Goal: Task Accomplishment & Management: Use online tool/utility

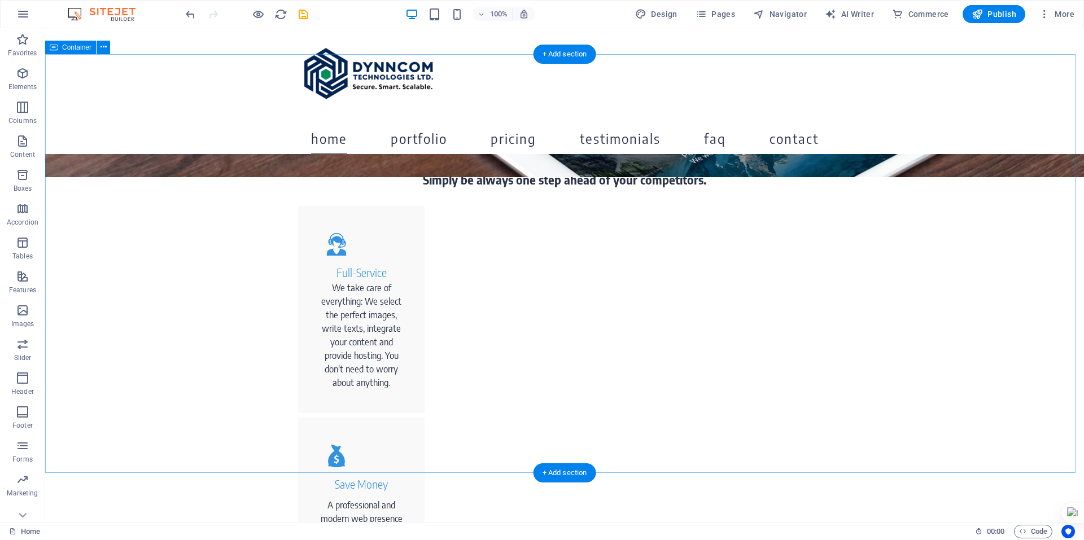
scroll to position [452, 0]
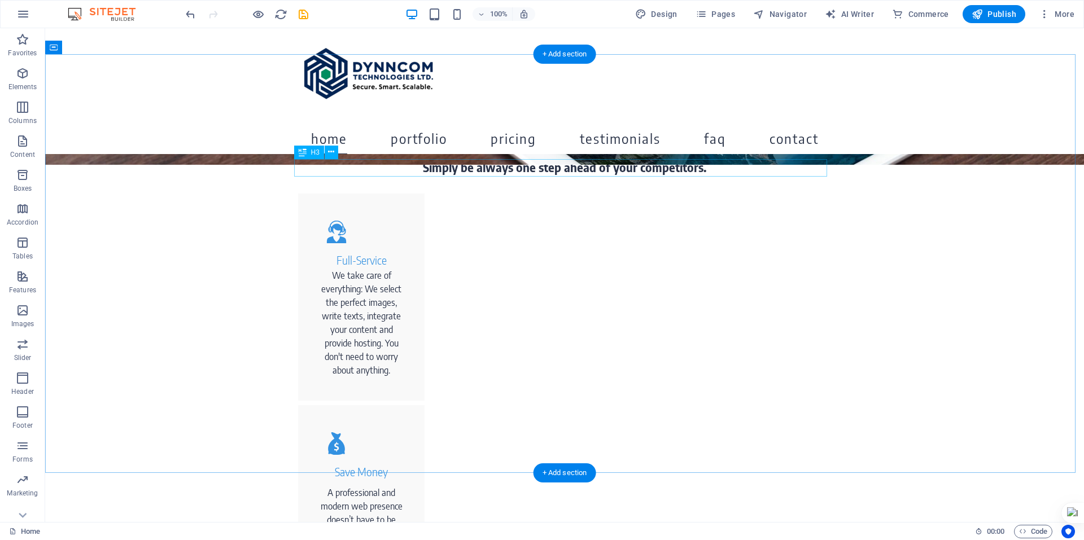
click at [585, 172] on div "Simply be always one step ahead of your competitors." at bounding box center [564, 168] width 533 height 18
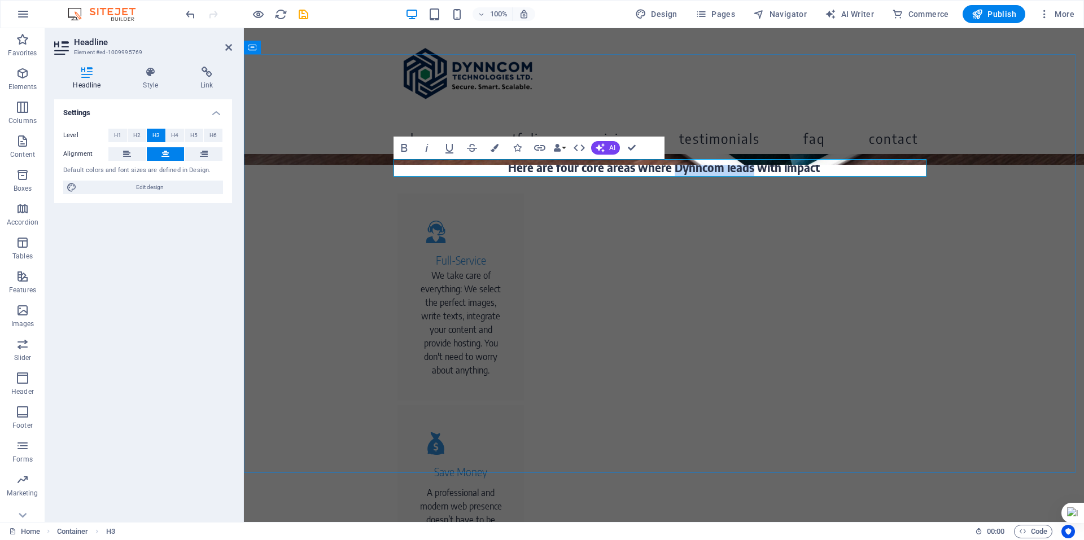
drag, startPoint x: 747, startPoint y: 172, endPoint x: 673, endPoint y: 167, distance: 74.1
click at [673, 167] on h3 "Here are four core areas where Dynncom leads with impact" at bounding box center [664, 168] width 533 height 18
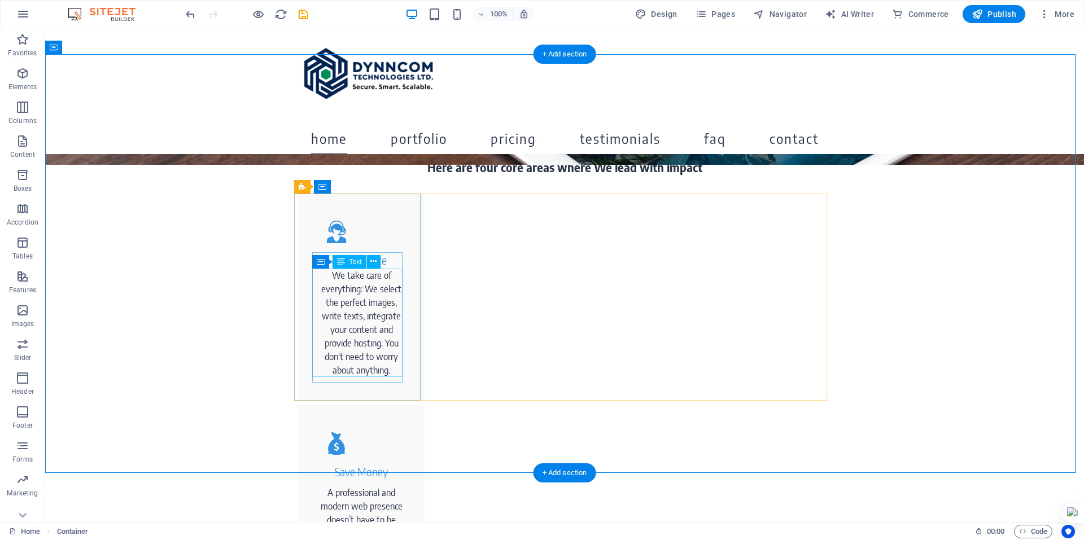
click at [355, 300] on div "We take care of everything: We select the perfect images, write texts, integrat…" at bounding box center [361, 323] width 90 height 108
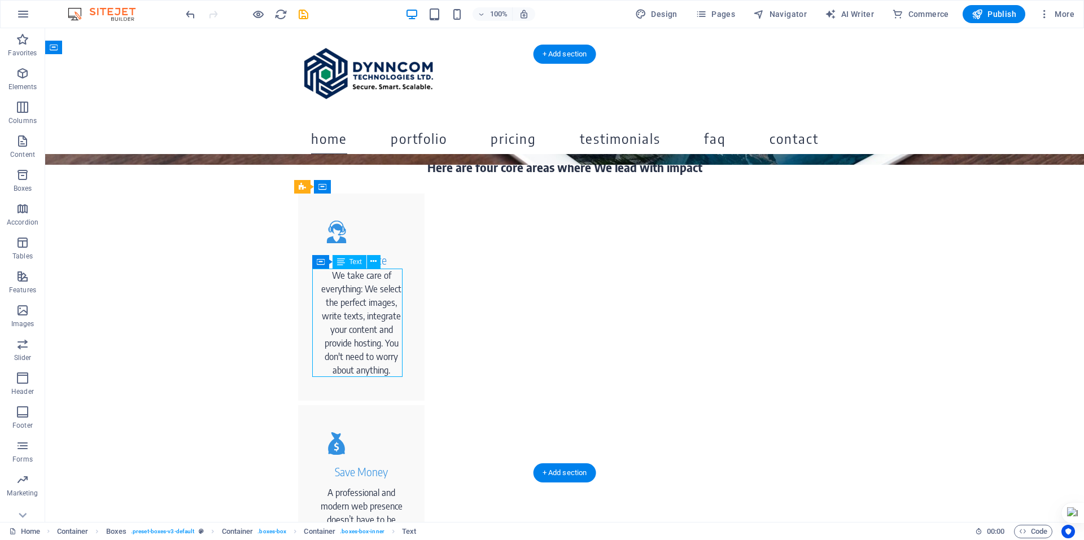
click at [351, 289] on div "We take care of everything: We select the perfect images, write texts, integrat…" at bounding box center [361, 323] width 90 height 108
click at [373, 225] on figure at bounding box center [361, 232] width 90 height 41
click at [355, 259] on div "Full-Service" at bounding box center [361, 260] width 90 height 16
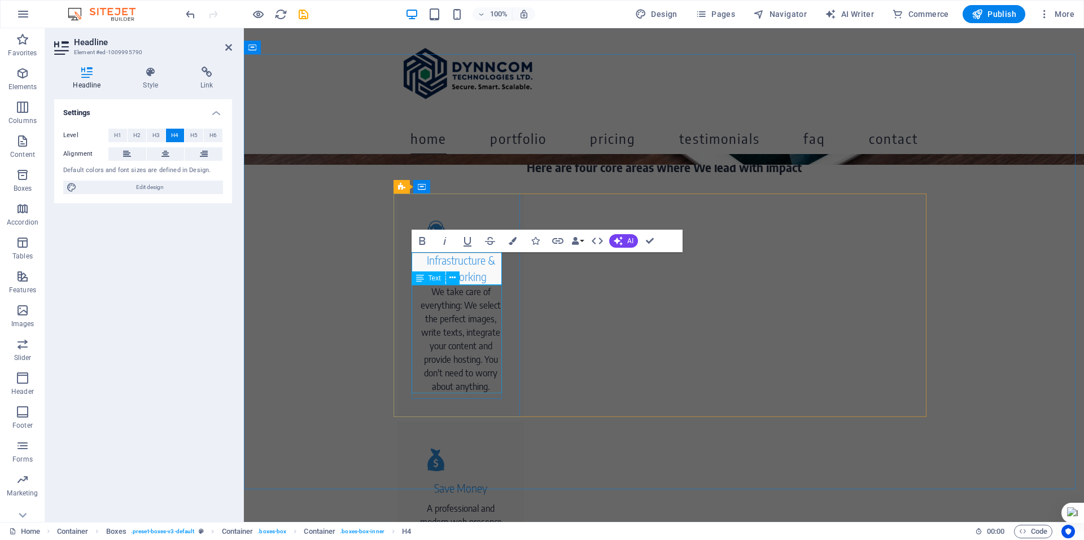
click at [457, 335] on div "We take care of everything: We select the perfect images, write texts, integrat…" at bounding box center [461, 339] width 90 height 108
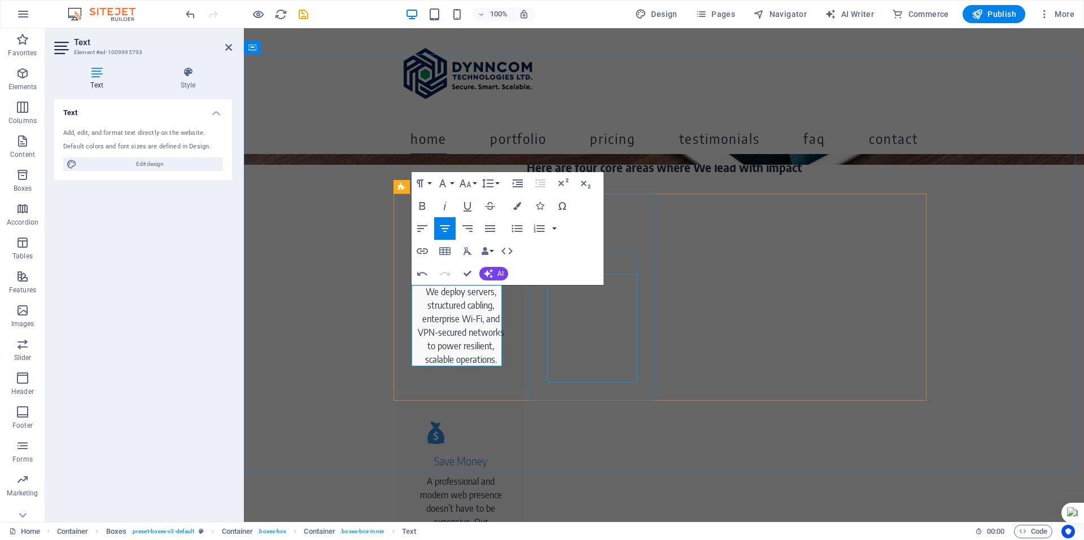
click at [506, 475] on div "A professional and modern web presence doesn’t have to be expensive. Our packag…" at bounding box center [461, 529] width 90 height 108
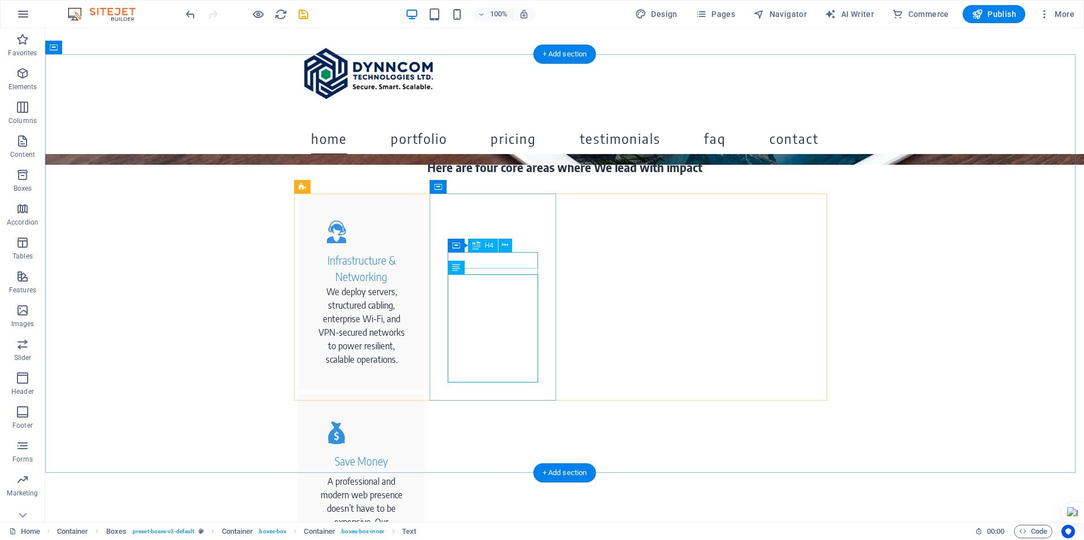
click at [407, 454] on div "Save Money" at bounding box center [361, 462] width 90 height 16
click at [316, 263] on div "Infrastructure & Networking" at bounding box center [361, 268] width 90 height 33
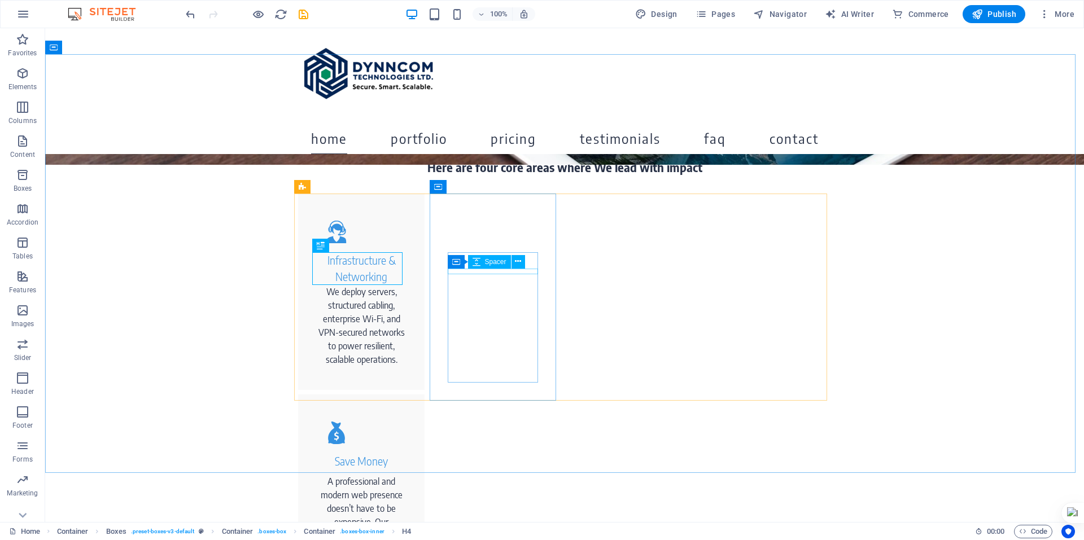
click at [486, 267] on div "Spacer" at bounding box center [489, 262] width 43 height 14
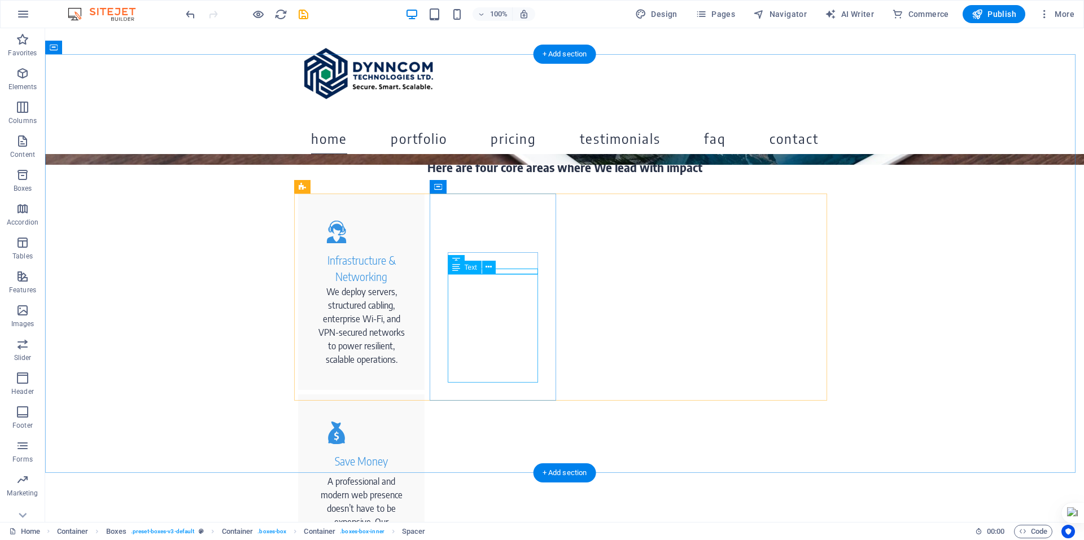
click at [407, 475] on div "A professional and modern web presence doesn’t have to be expensive. Our packag…" at bounding box center [361, 529] width 90 height 108
click at [407, 454] on div "Save Money" at bounding box center [361, 462] width 90 height 16
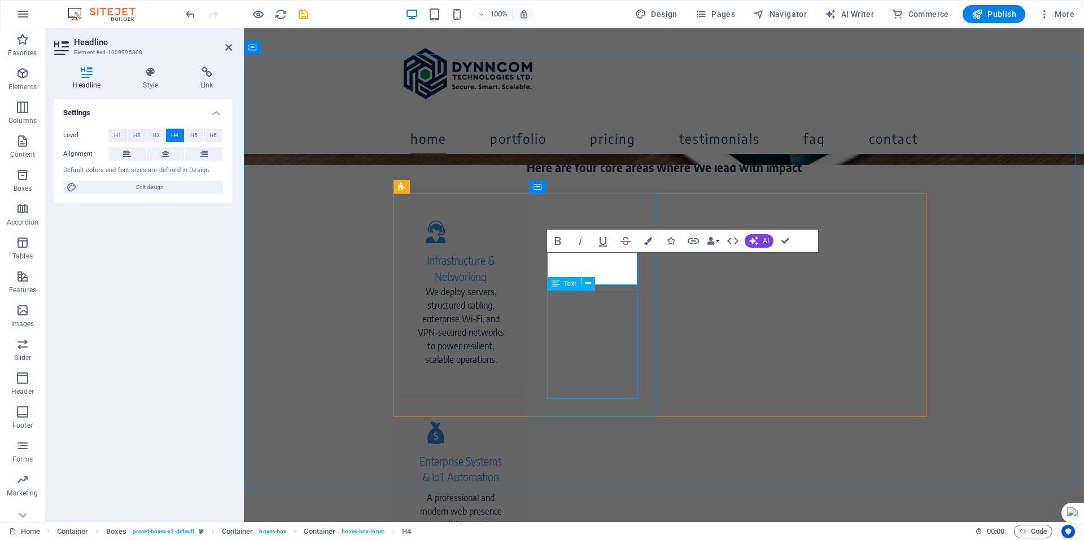
click at [506, 491] on div "A professional and modern web presence doesn’t have to be expensive. Our packag…" at bounding box center [461, 545] width 90 height 108
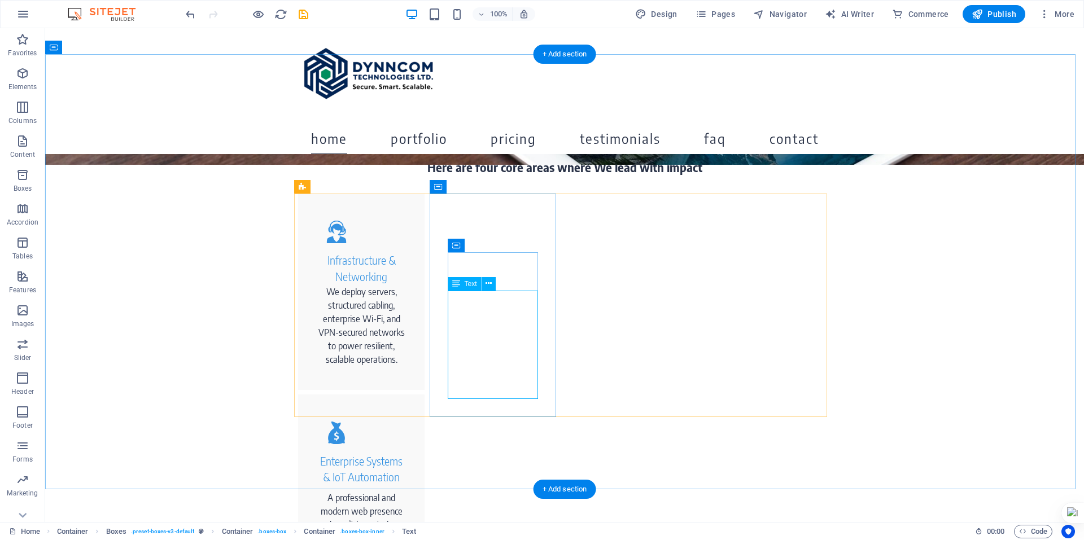
click at [407, 491] on div "A professional and modern web presence doesn’t have to be expensive. Our packag…" at bounding box center [361, 545] width 90 height 108
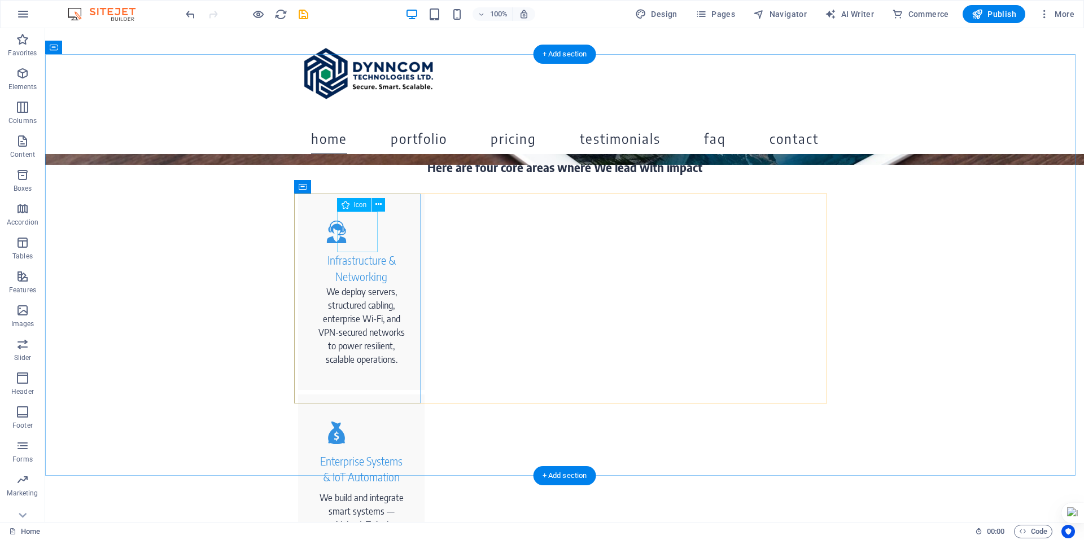
click at [356, 232] on figure at bounding box center [361, 232] width 90 height 41
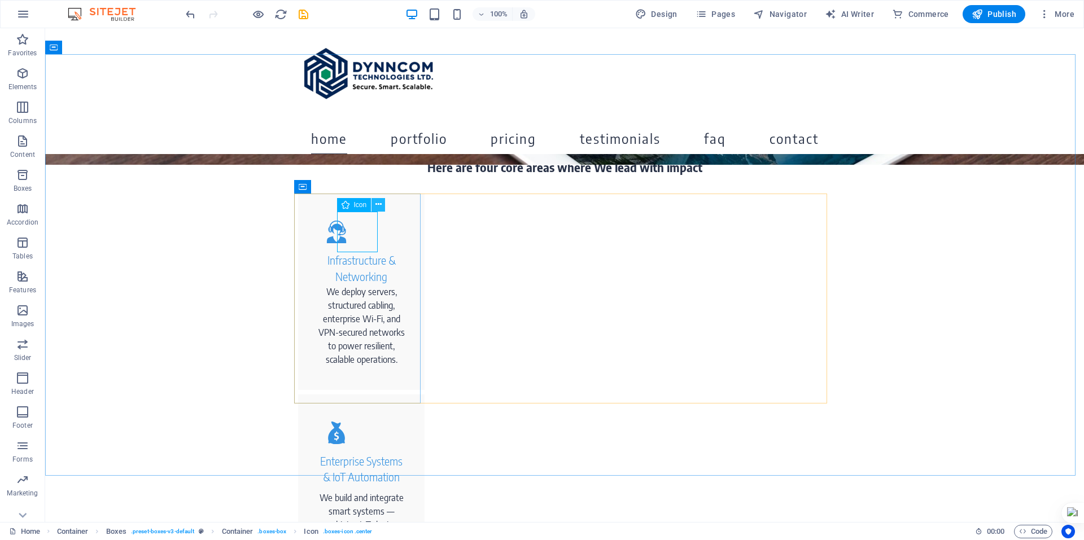
click at [378, 206] on icon at bounding box center [379, 205] width 6 height 12
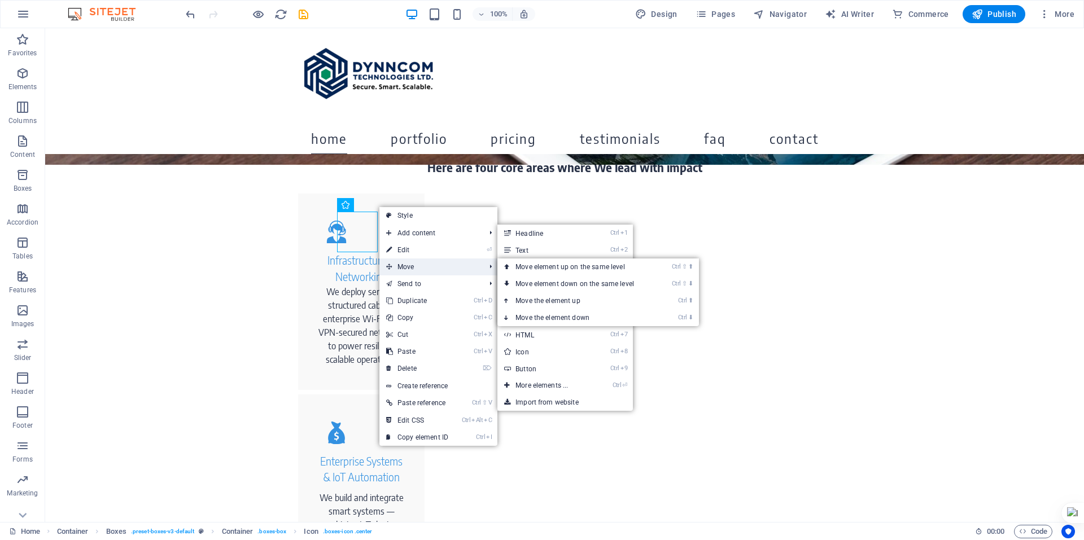
click at [425, 260] on span "Move" at bounding box center [430, 267] width 101 height 17
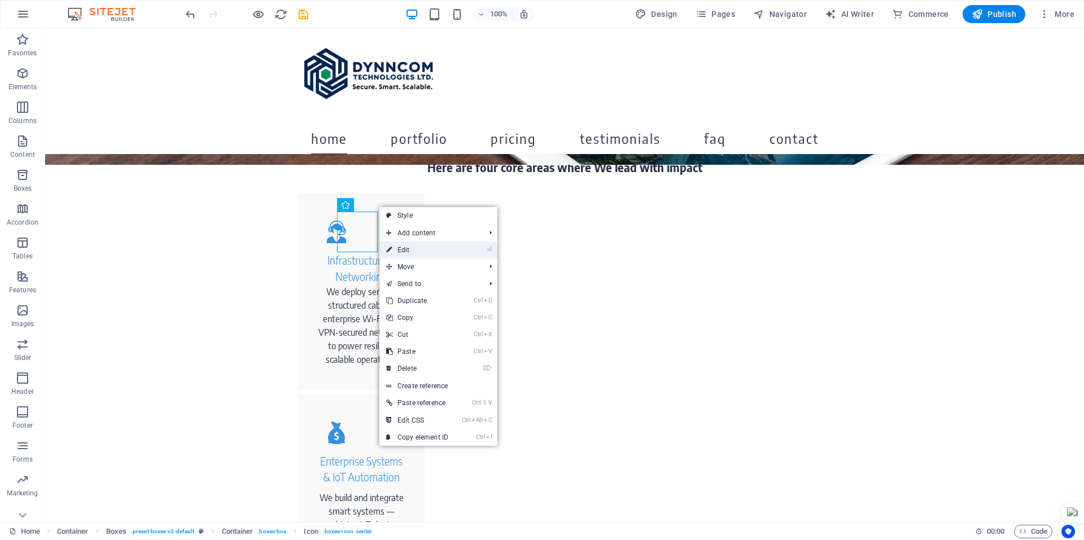
click at [417, 247] on link "⏎ Edit" at bounding box center [418, 250] width 76 height 17
select select "xMidYMid"
select select "px"
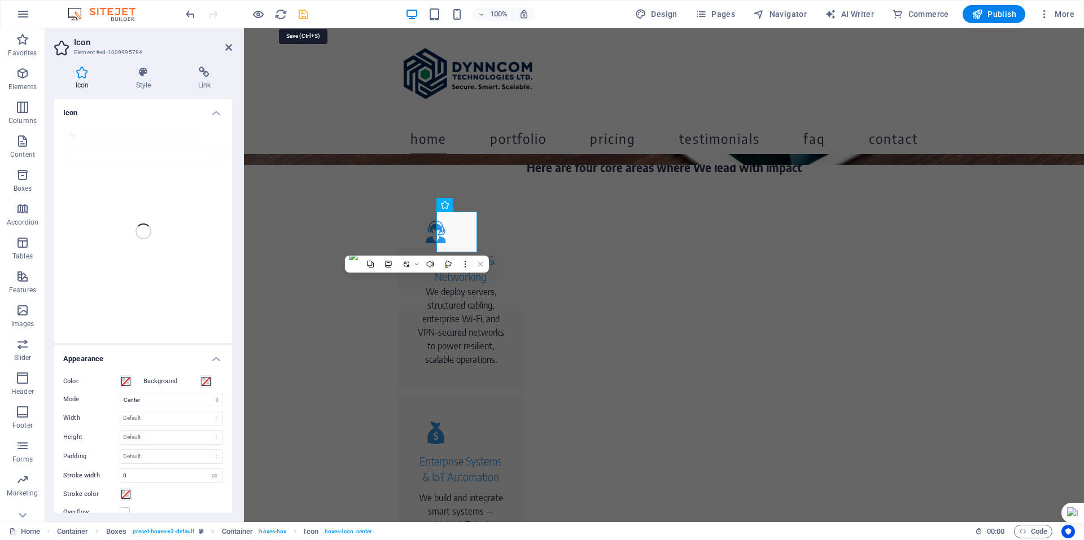
click at [306, 11] on icon "save" at bounding box center [303, 14] width 13 height 13
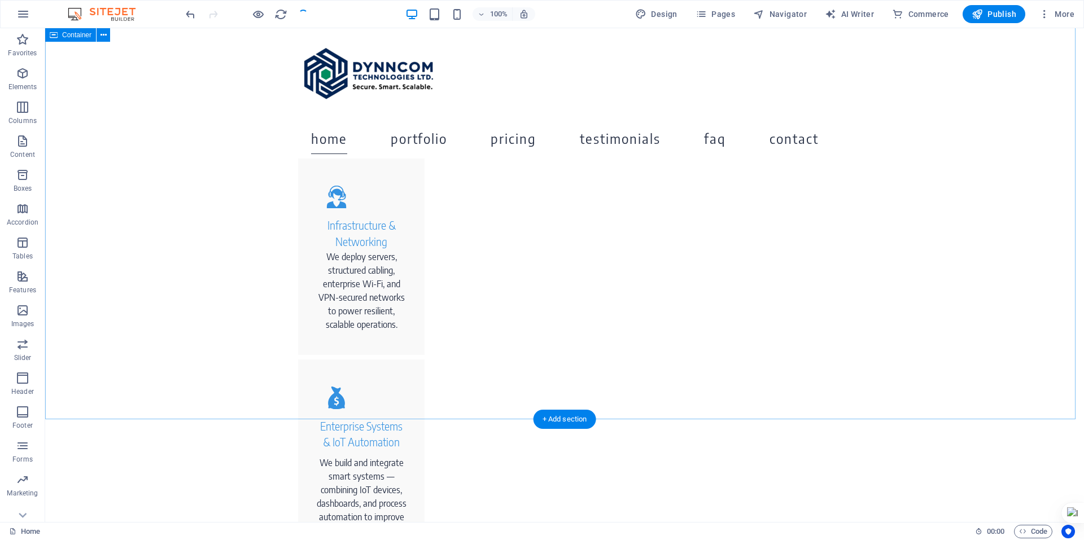
scroll to position [508, 0]
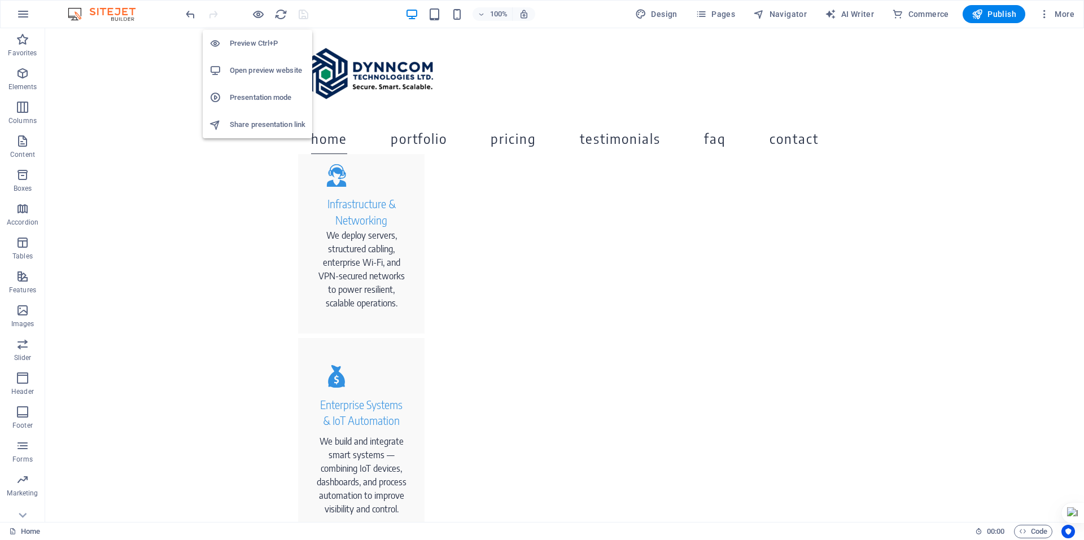
click at [263, 43] on h6 "Preview Ctrl+P" at bounding box center [268, 44] width 76 height 14
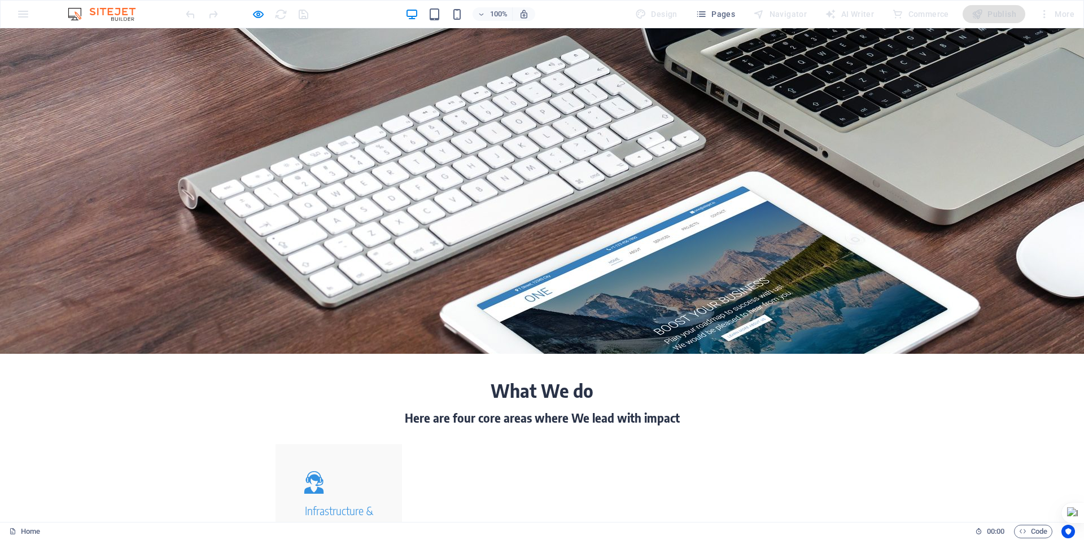
scroll to position [0, 0]
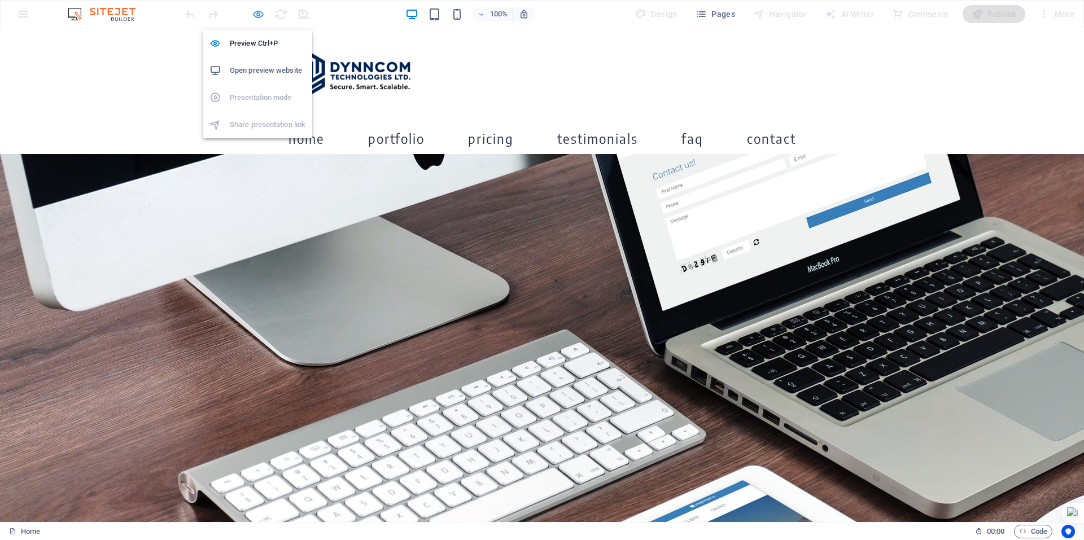
click at [257, 15] on icon "button" at bounding box center [258, 14] width 13 height 13
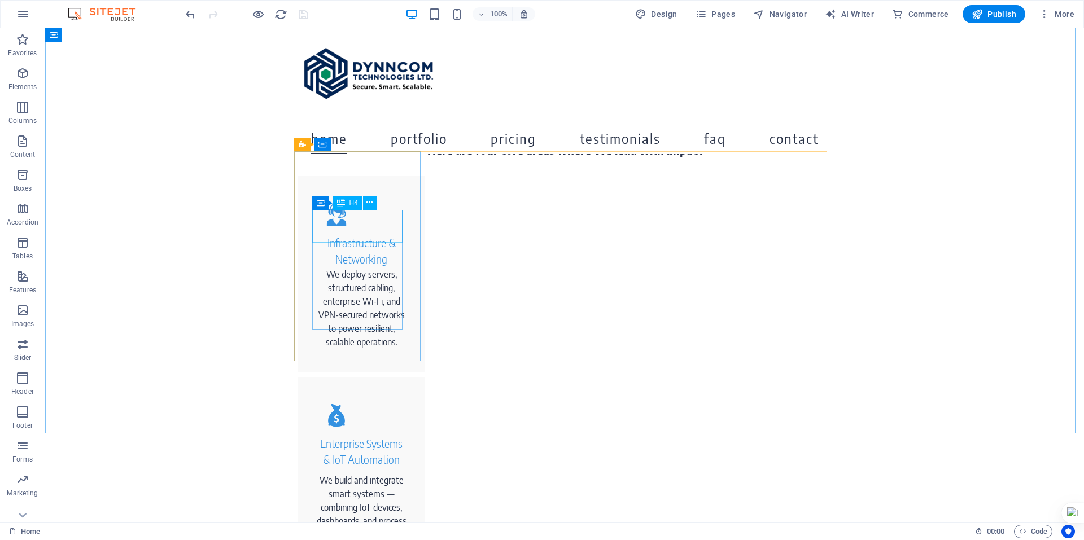
scroll to position [452, 0]
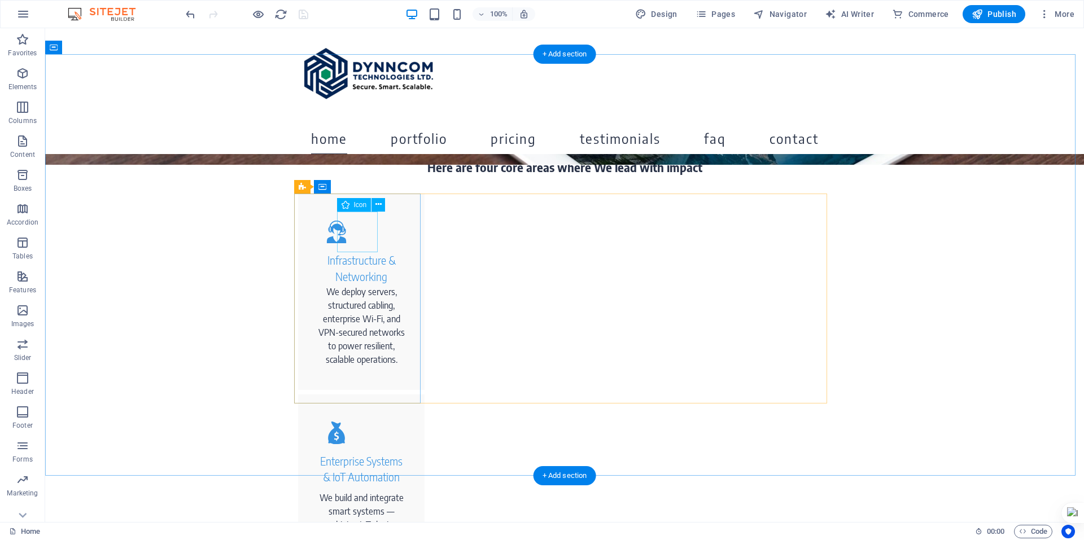
click at [352, 228] on figure at bounding box center [361, 232] width 90 height 41
select select "xMidYMid"
select select "px"
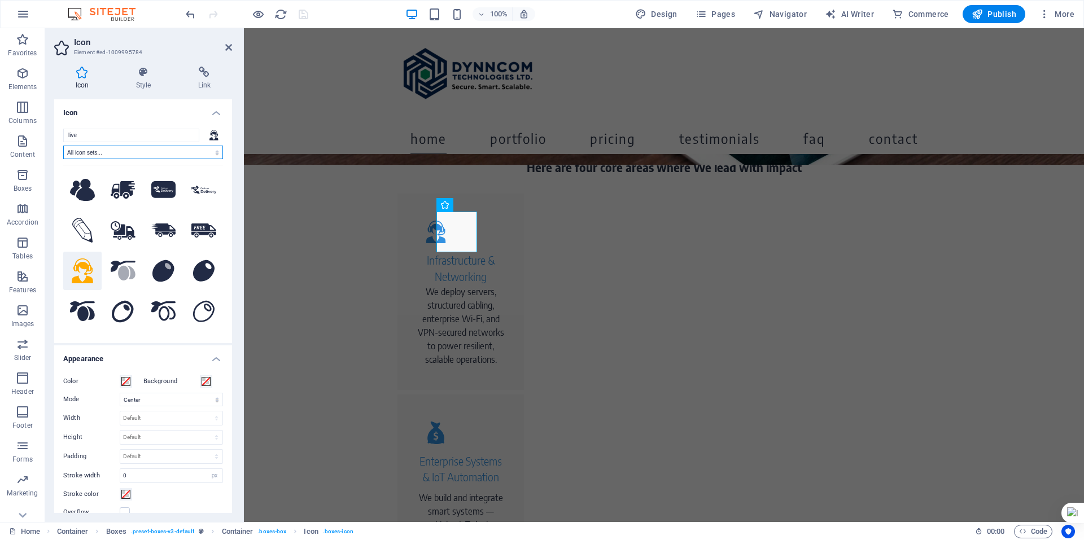
click at [99, 152] on select "All icon sets... IcoFont Ionicons FontAwesome Brands FontAwesome Duotone FontAw…" at bounding box center [143, 153] width 160 height 14
click at [97, 136] on input "live" at bounding box center [131, 136] width 136 height 14
drag, startPoint x: 97, startPoint y: 136, endPoint x: 55, endPoint y: 135, distance: 42.4
click at [55, 135] on div "live All icon sets... IcoFont Ionicons FontAwesome Brands FontAwesome Duotone F…" at bounding box center [143, 232] width 178 height 224
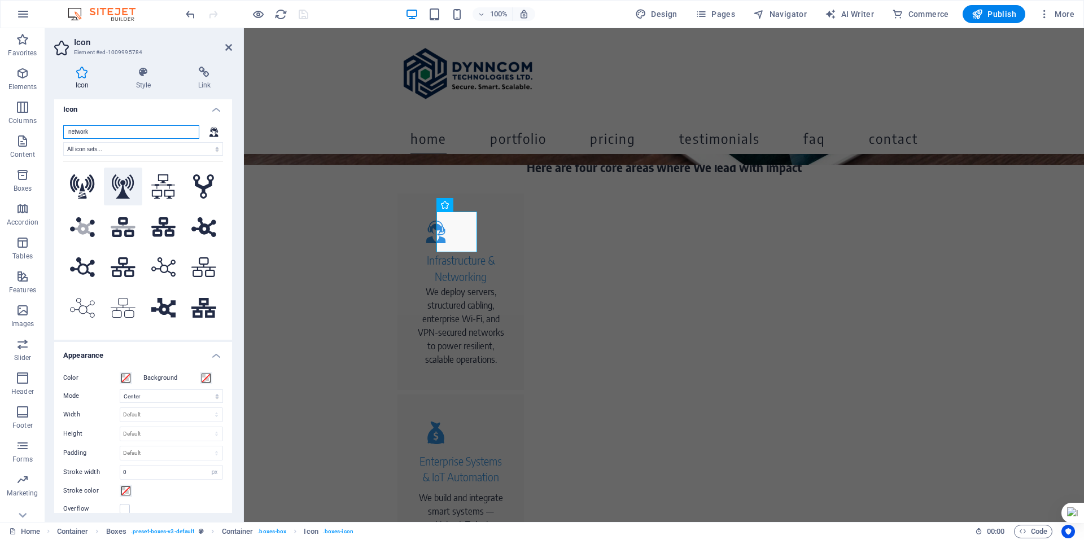
scroll to position [0, 0]
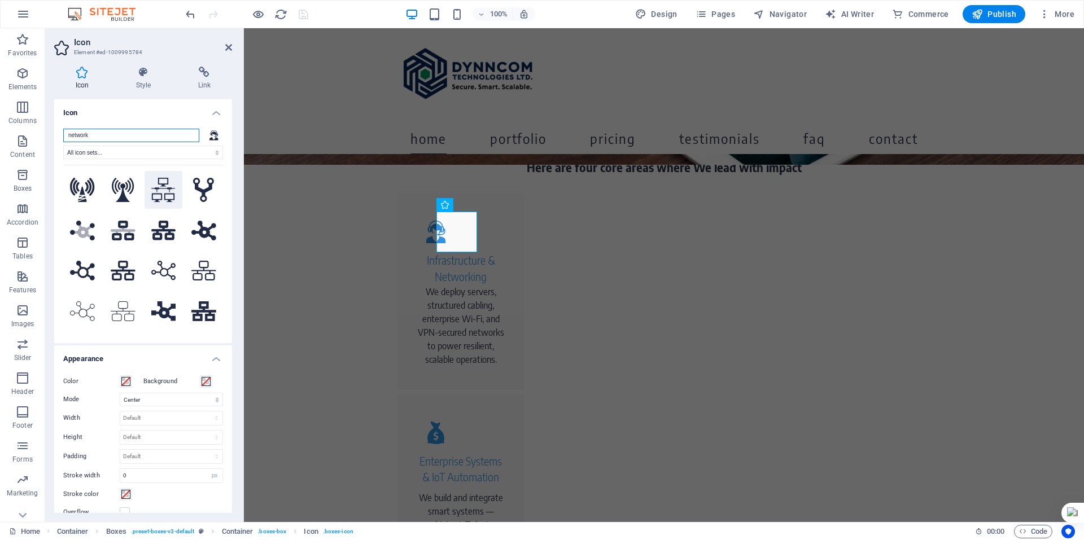
type input "network"
click at [163, 191] on icon at bounding box center [163, 190] width 24 height 25
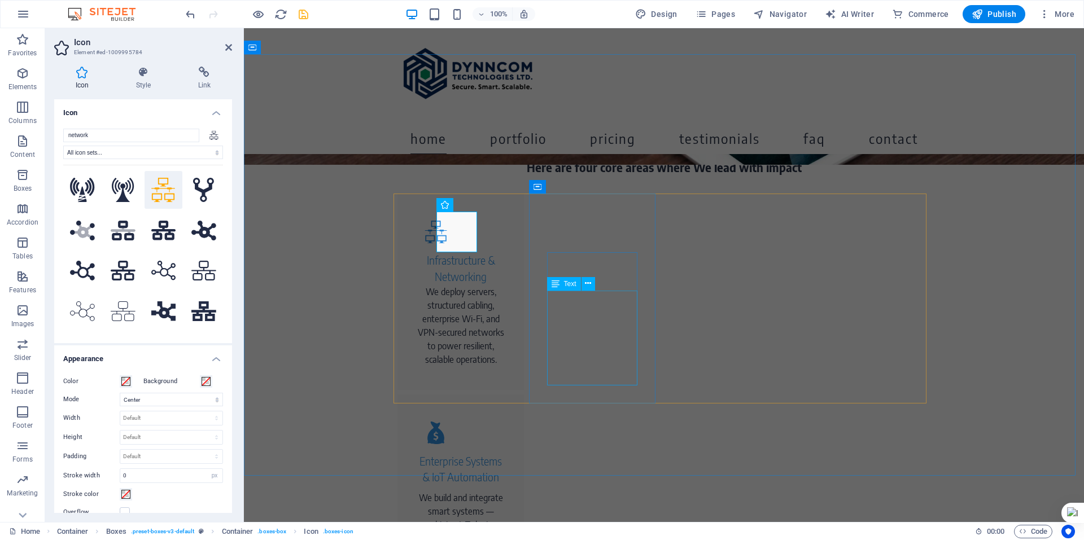
click at [506, 491] on div "We build and integrate smart systems — combining IoT devices, dashboards, and p…" at bounding box center [461, 531] width 90 height 81
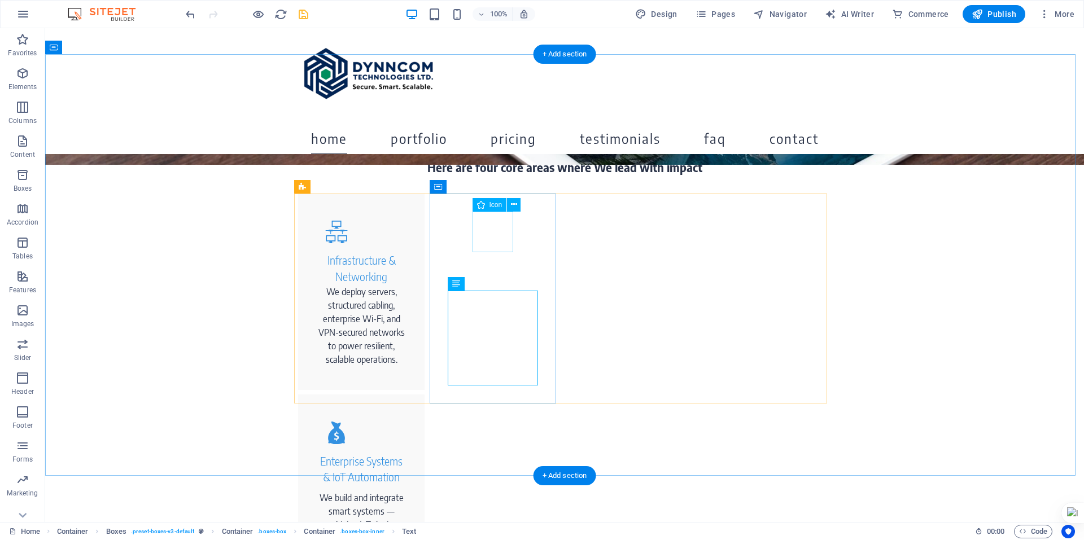
click at [407, 413] on figure at bounding box center [361, 433] width 90 height 41
select select "xMidYMid"
select select "px"
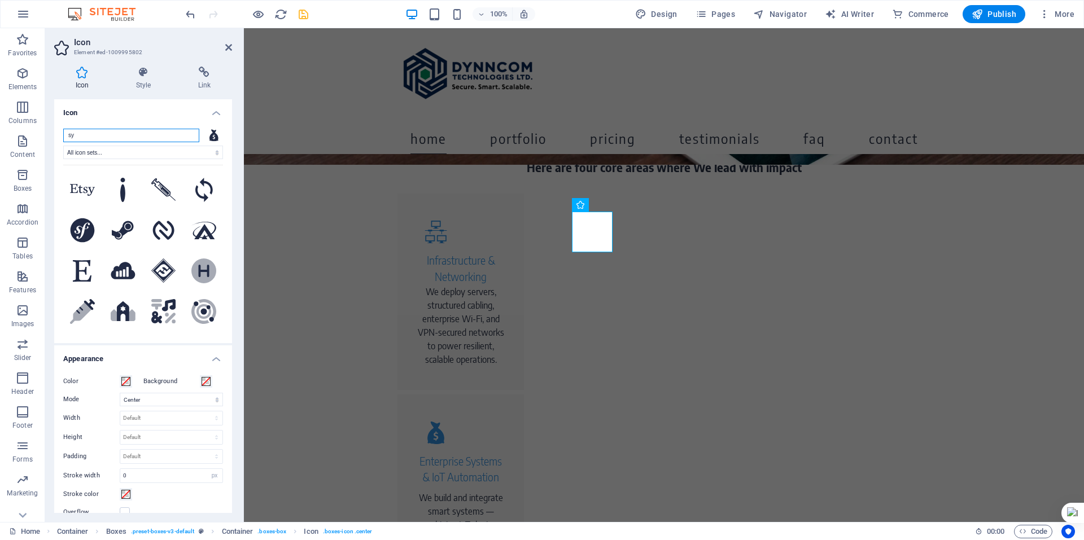
type input "s"
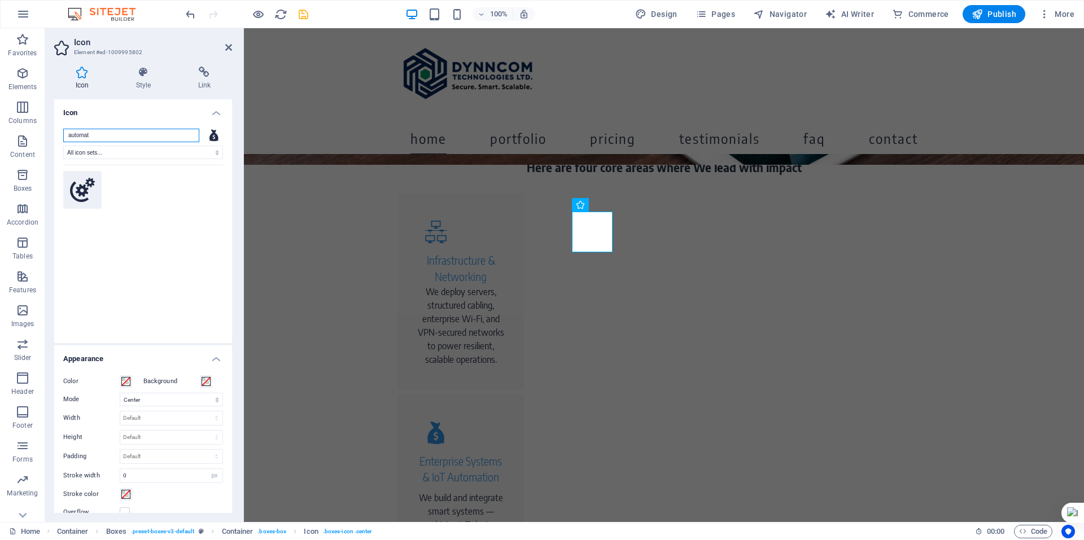
type input "automat"
click at [81, 187] on icon at bounding box center [82, 190] width 25 height 24
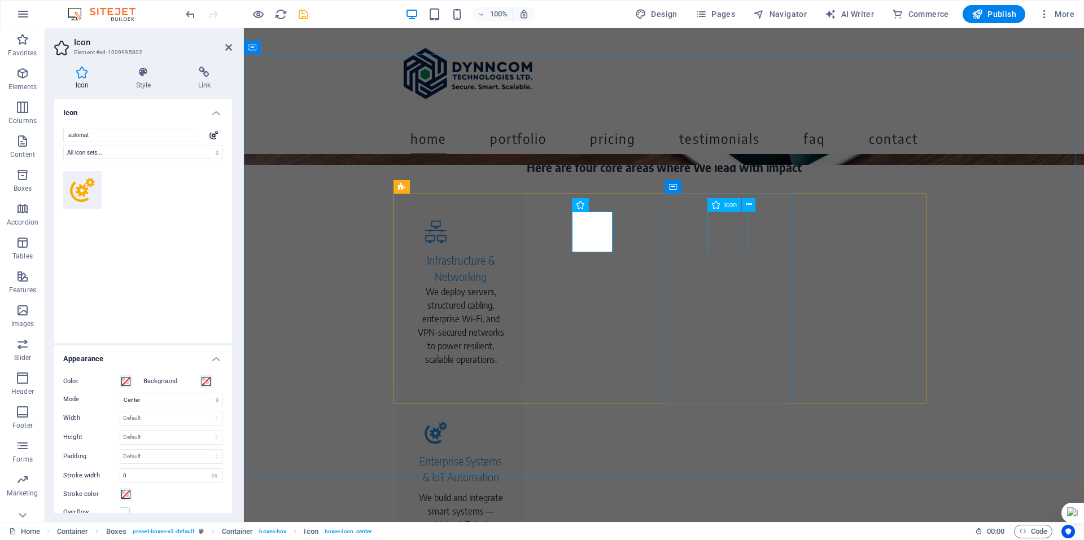
select select "xMidYMid"
select select "px"
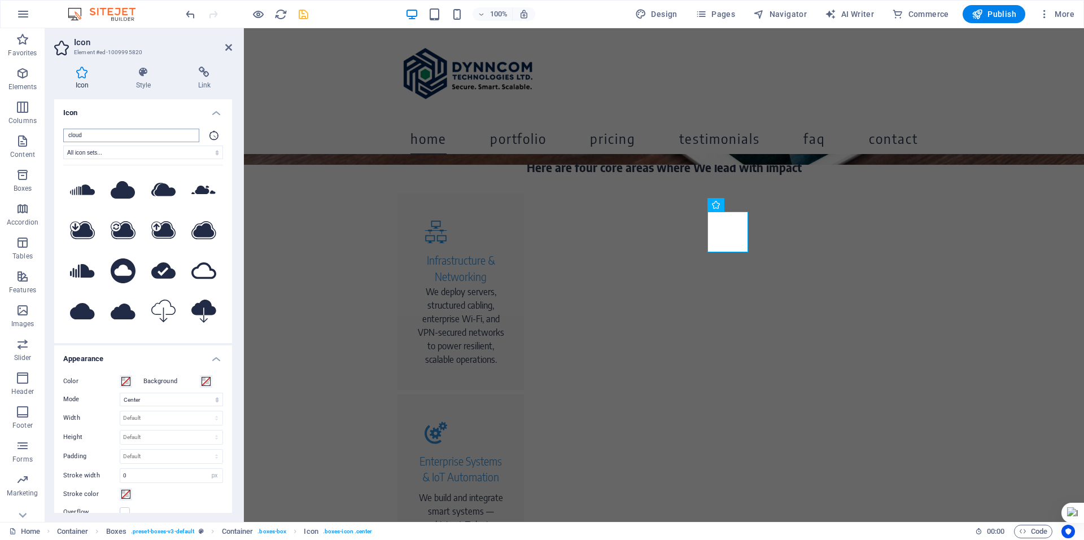
click at [117, 136] on input "cloud" at bounding box center [131, 136] width 136 height 14
type input "cloud"
click at [165, 272] on icon at bounding box center [163, 271] width 25 height 16
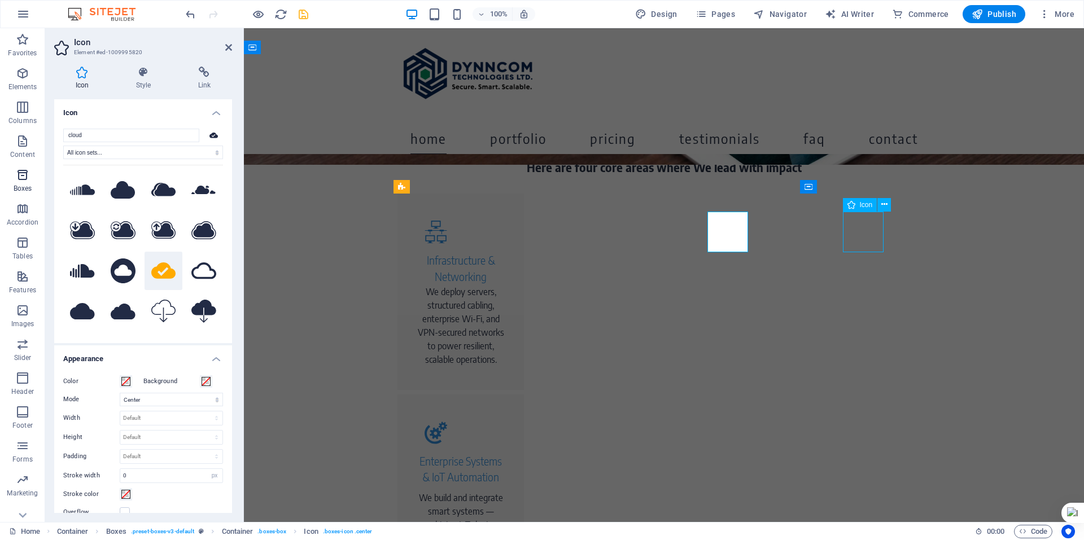
select select "xMidYMid"
select select "px"
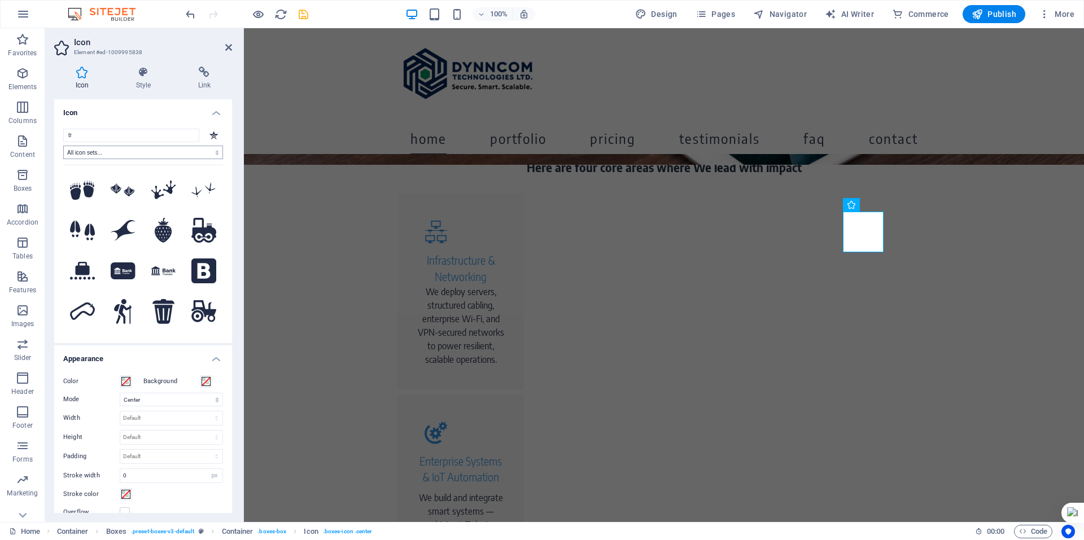
type input "t"
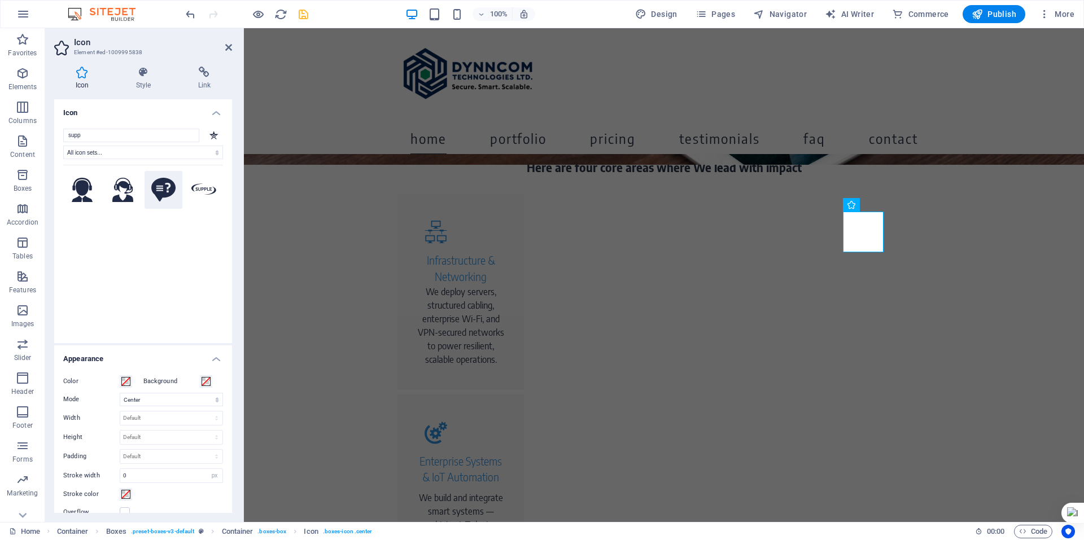
type input "supp"
click at [162, 188] on icon at bounding box center [163, 190] width 25 height 24
drag, startPoint x: 1004, startPoint y: 269, endPoint x: 1202, endPoint y: 268, distance: 198.2
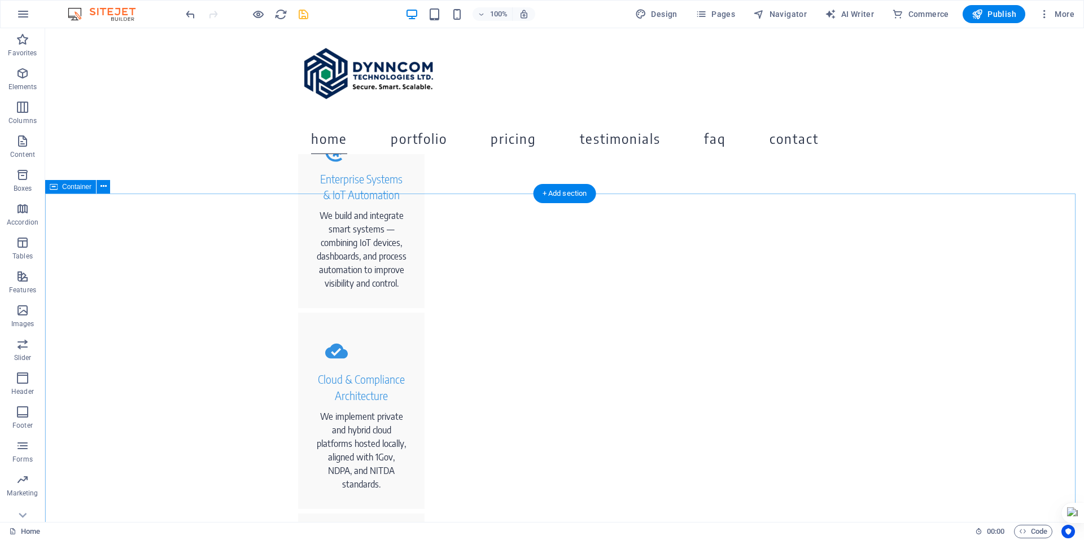
scroll to position [791, 0]
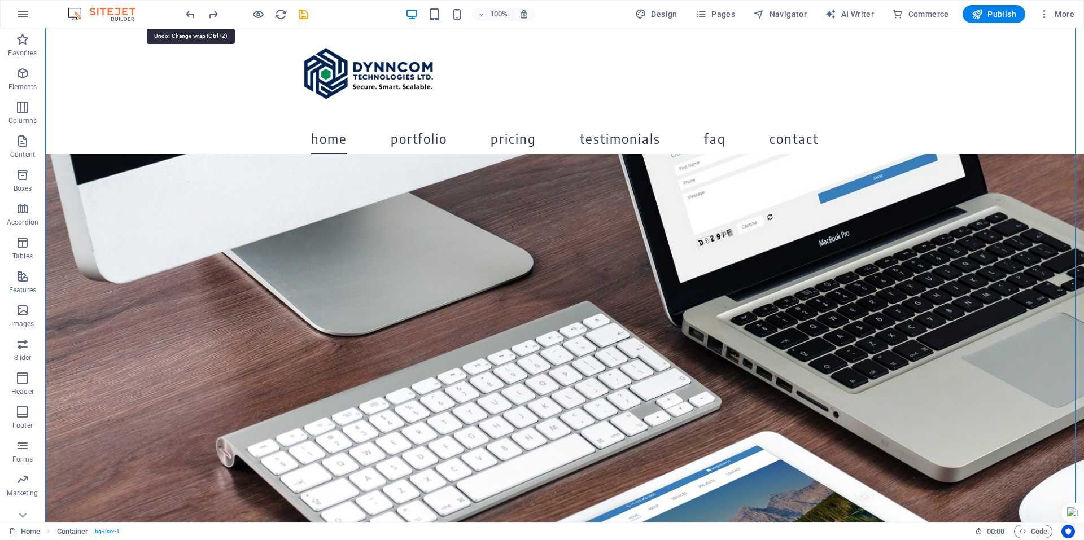
scroll to position [1005, 0]
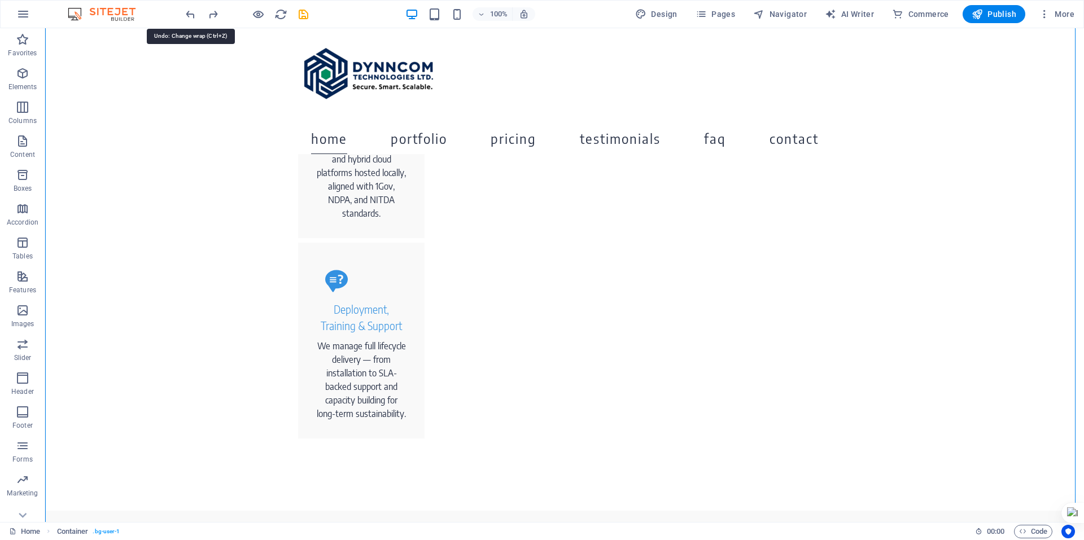
click at [190, 13] on icon "undo" at bounding box center [190, 14] width 13 height 13
click at [191, 15] on icon "undo" at bounding box center [190, 14] width 13 height 13
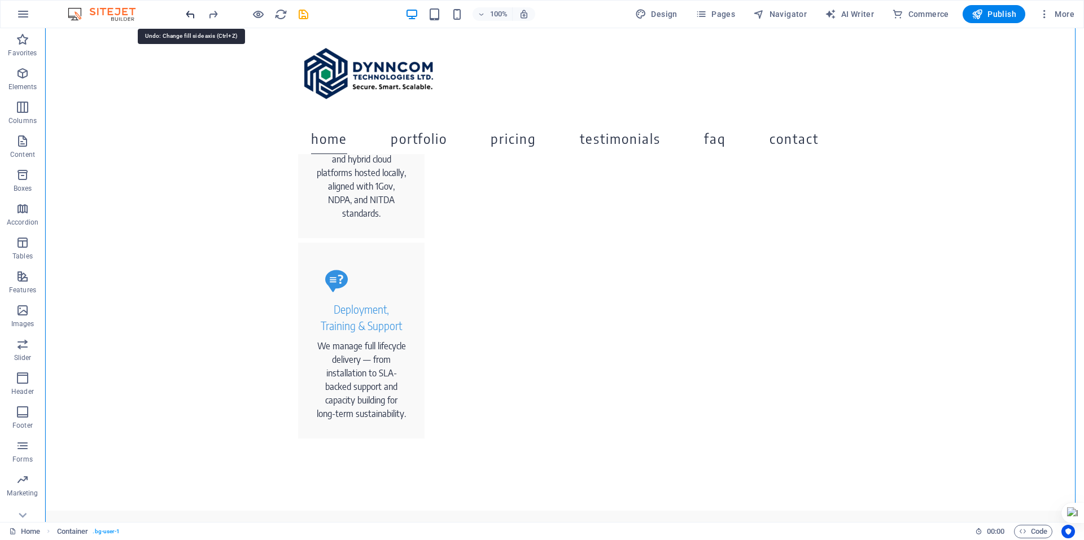
click at [191, 15] on icon "undo" at bounding box center [190, 14] width 13 height 13
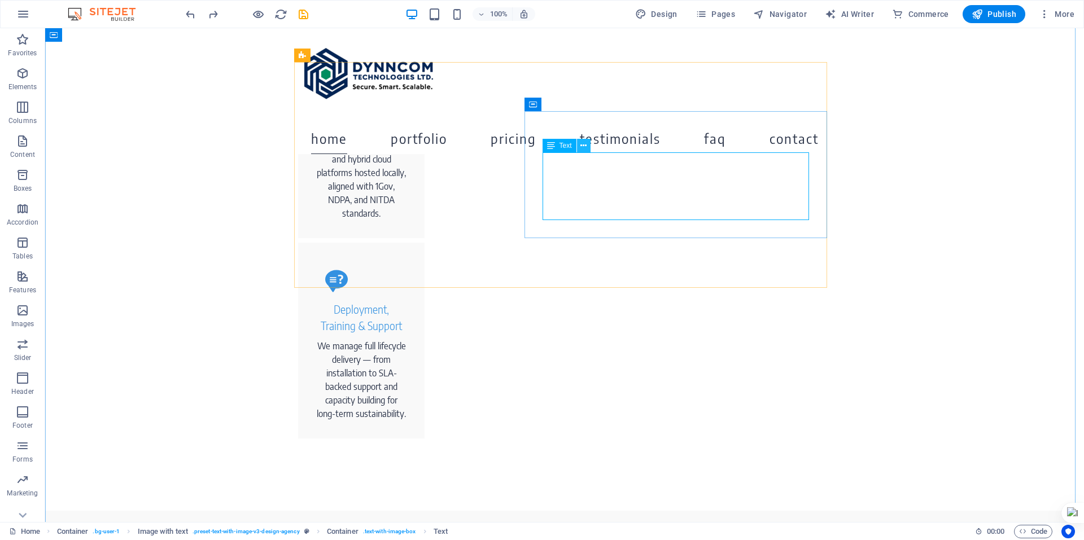
click at [583, 147] on icon at bounding box center [584, 146] width 6 height 12
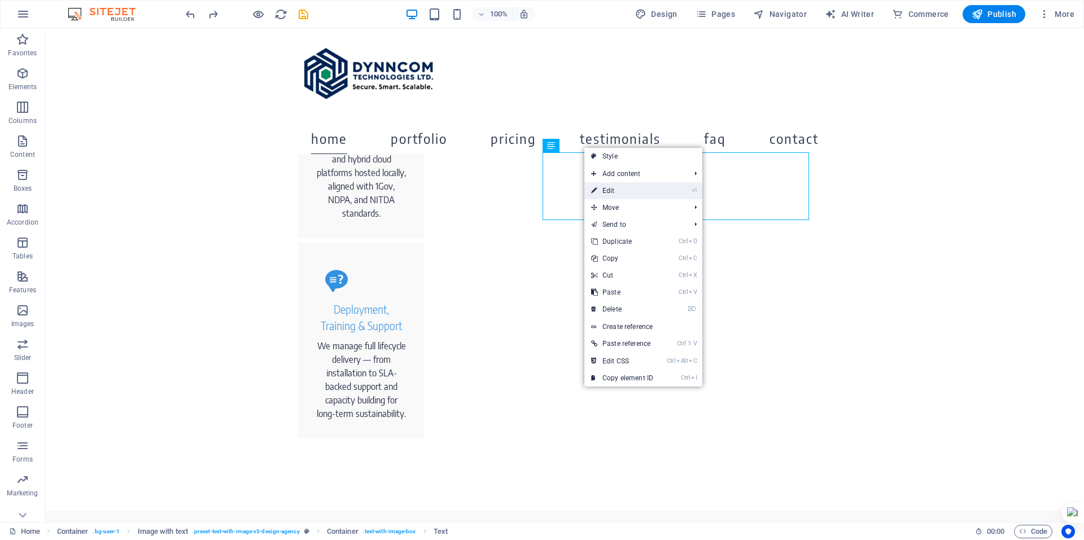
click at [626, 192] on link "⏎ Edit" at bounding box center [623, 190] width 76 height 17
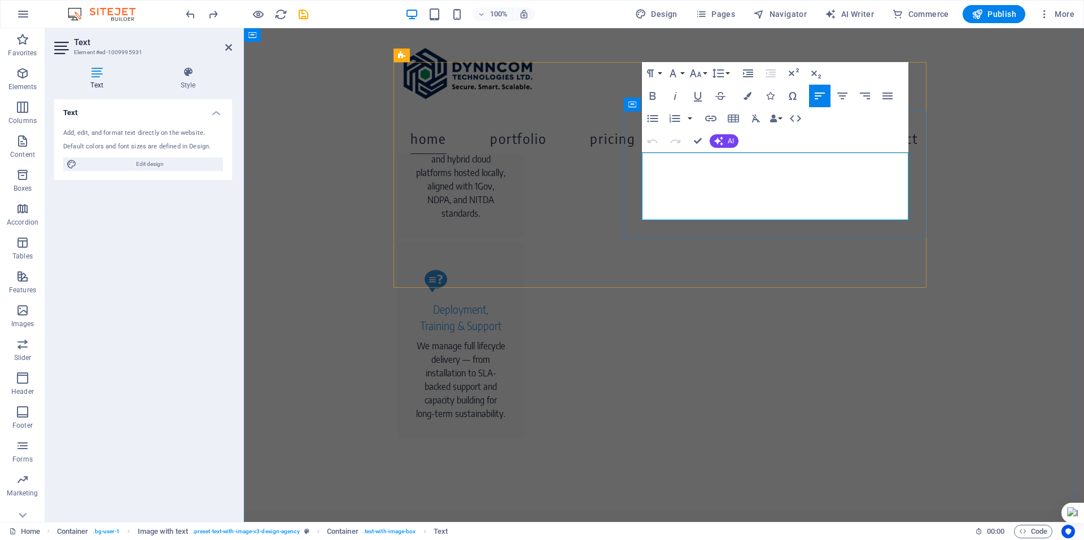
drag, startPoint x: 826, startPoint y: 215, endPoint x: 640, endPoint y: 161, distance: 192.9
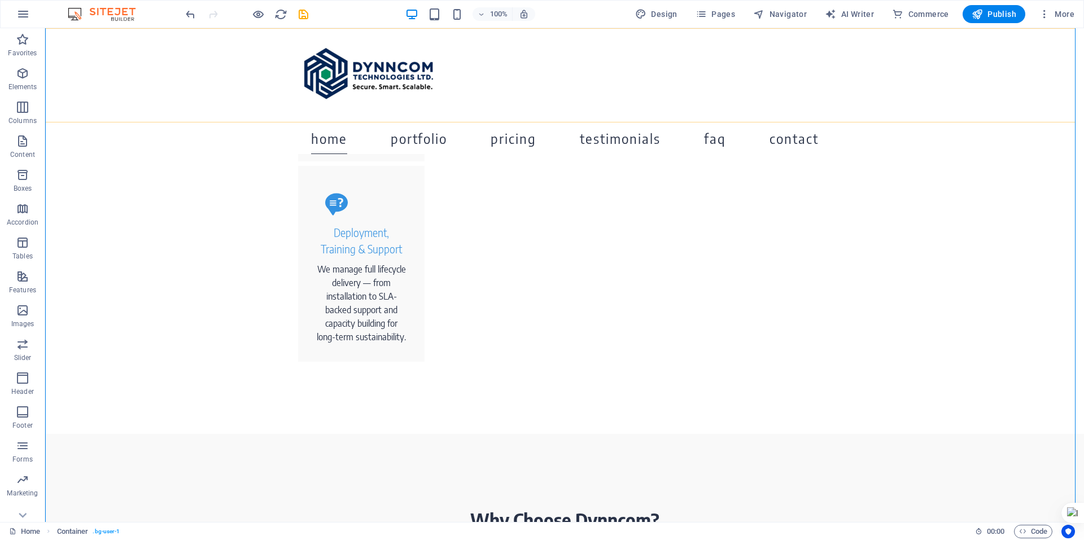
scroll to position [913, 0]
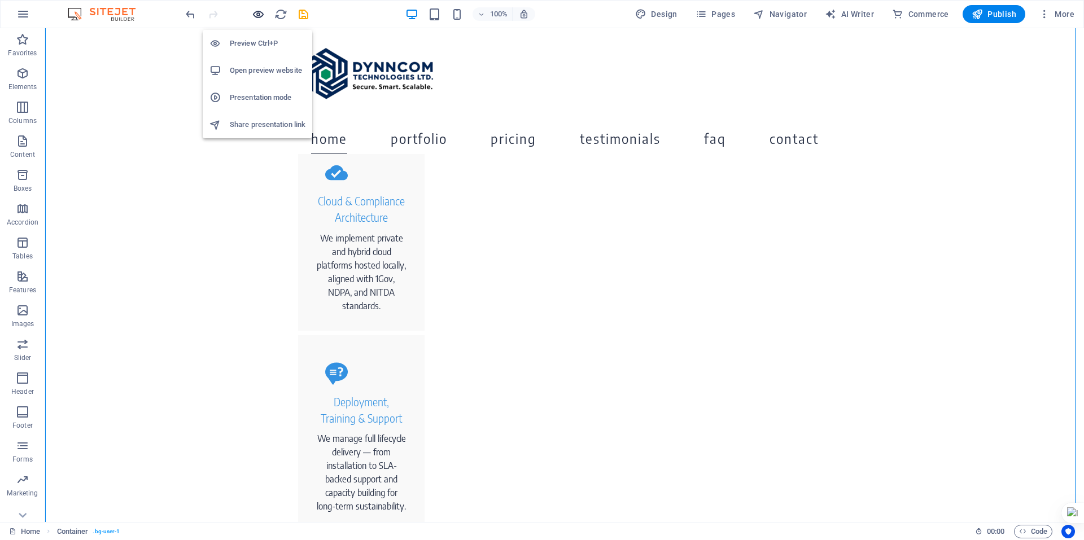
click at [257, 15] on icon "button" at bounding box center [258, 14] width 13 height 13
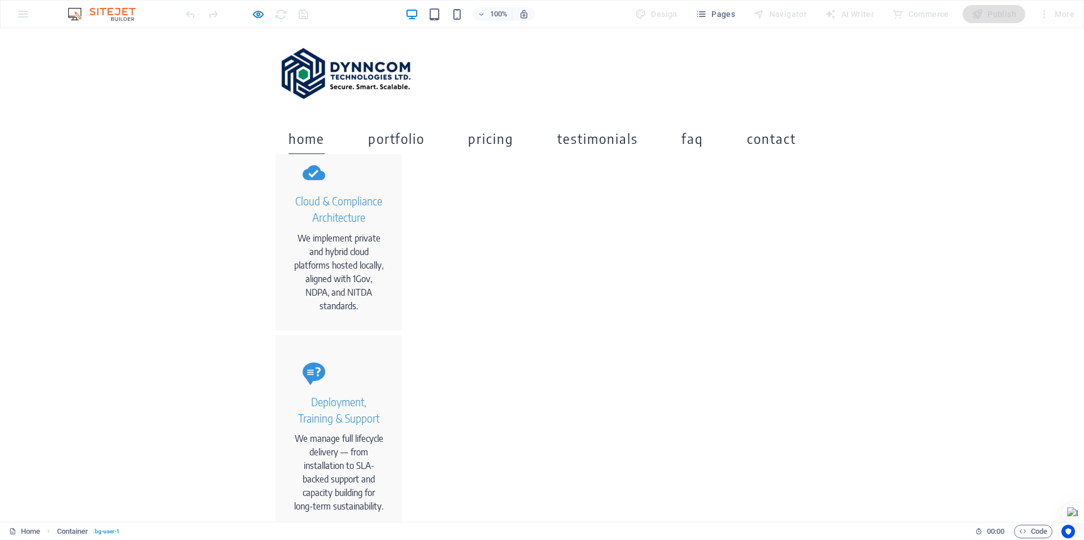
click at [262, 15] on icon "button" at bounding box center [258, 14] width 13 height 13
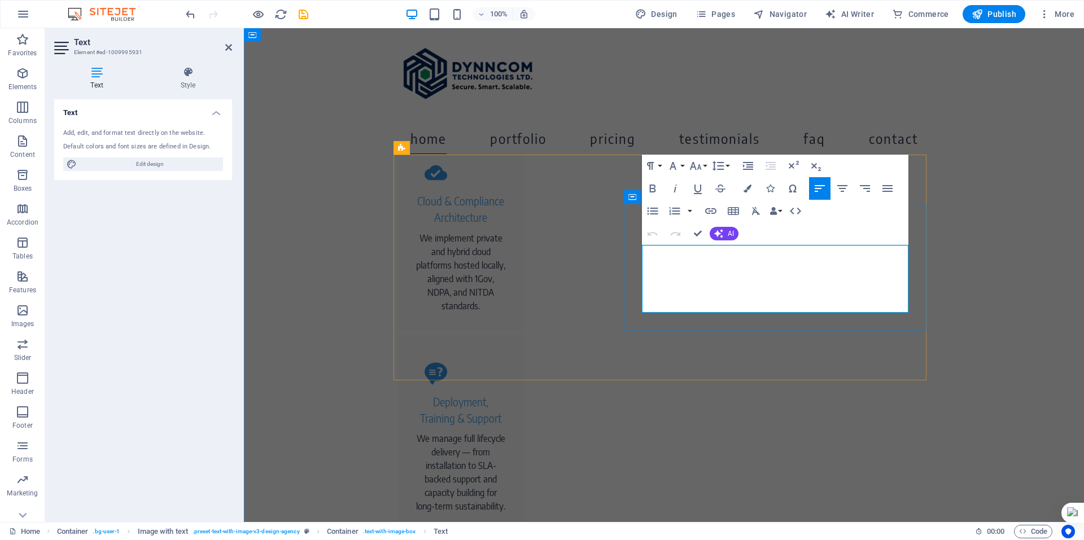
drag, startPoint x: 694, startPoint y: 234, endPoint x: 664, endPoint y: 220, distance: 32.6
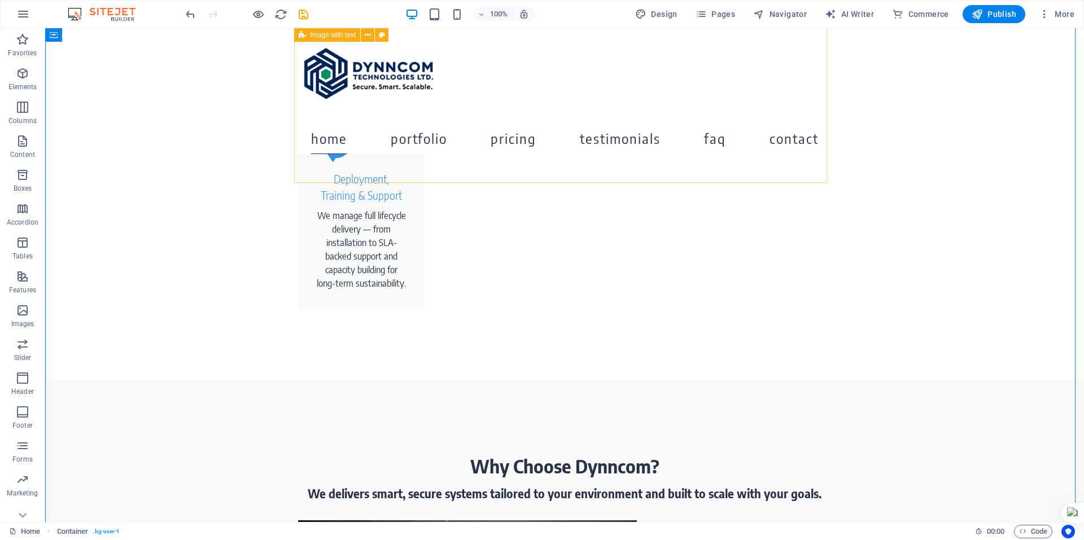
scroll to position [1139, 0]
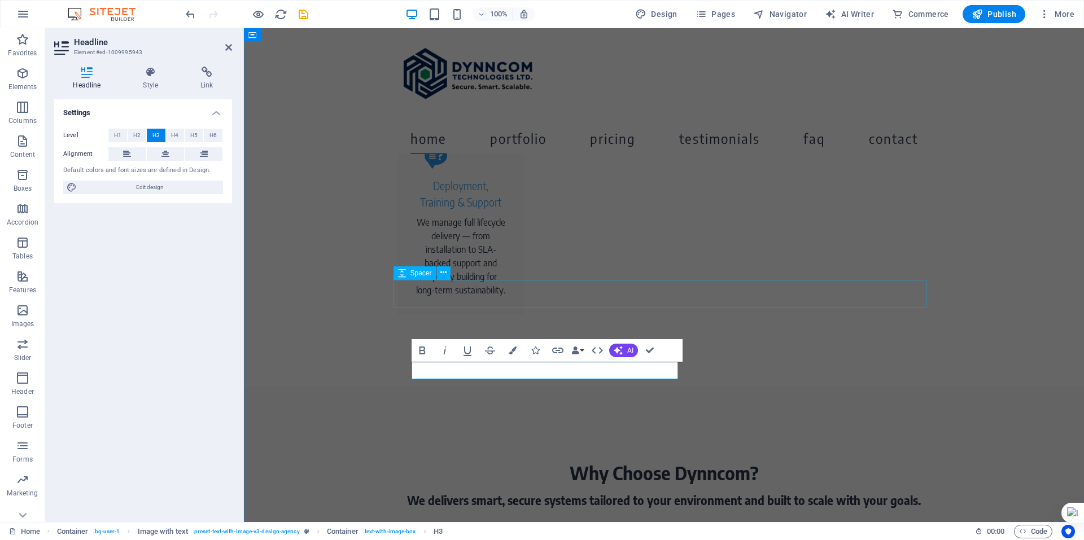
scroll to position [1195, 0]
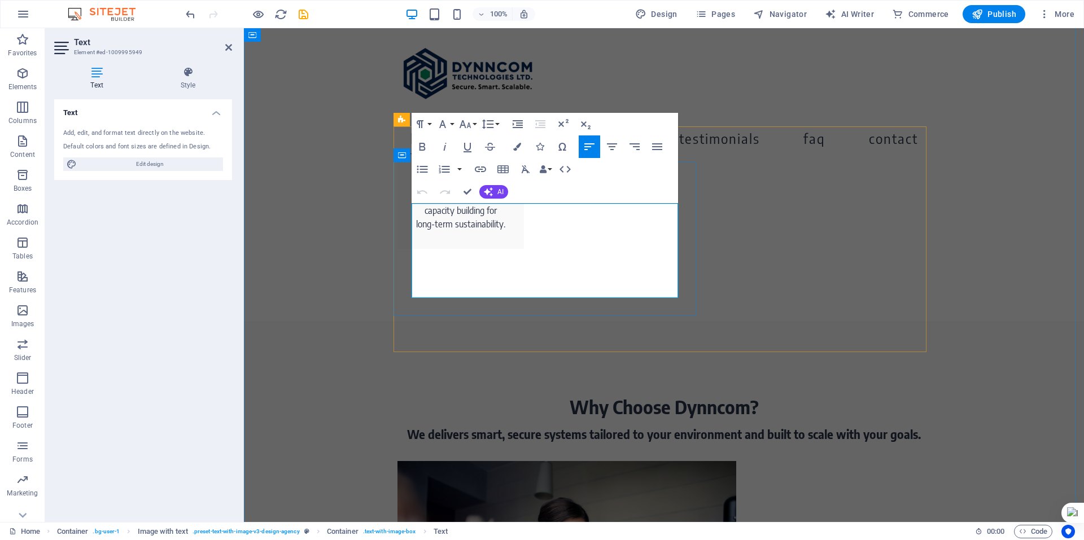
scroll to position [1215, 0]
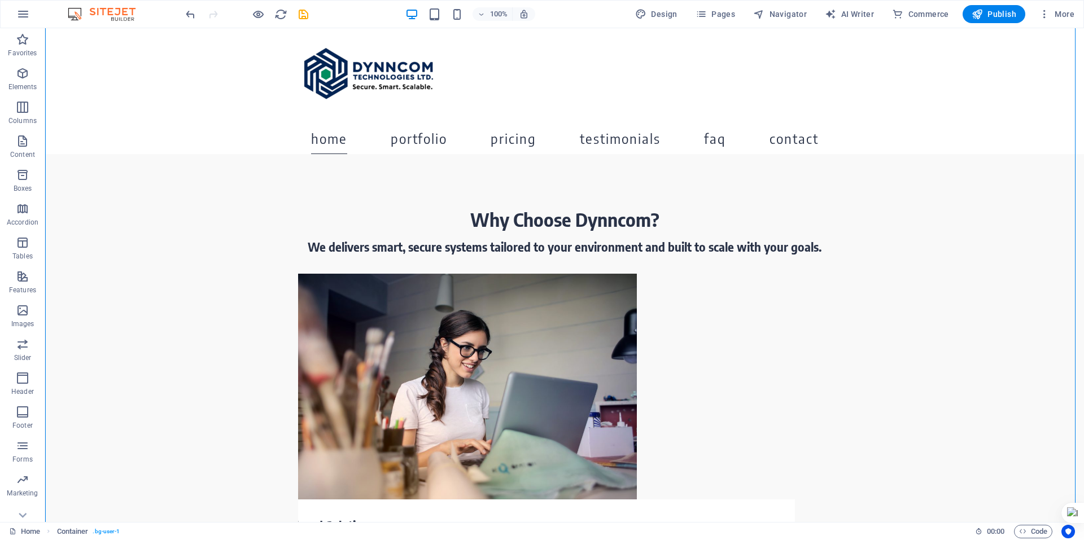
scroll to position [1385, 0]
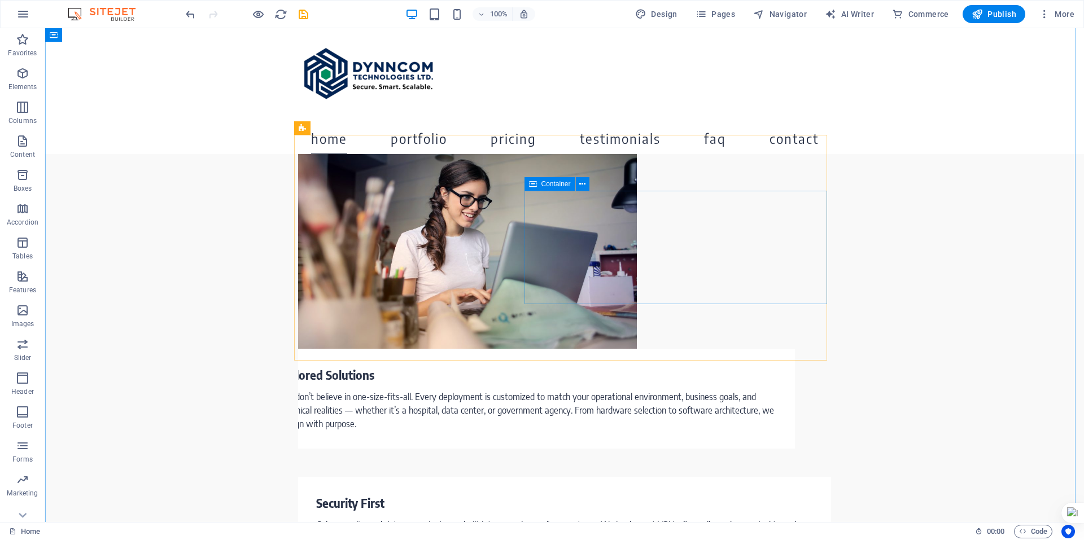
scroll to position [1561, 0]
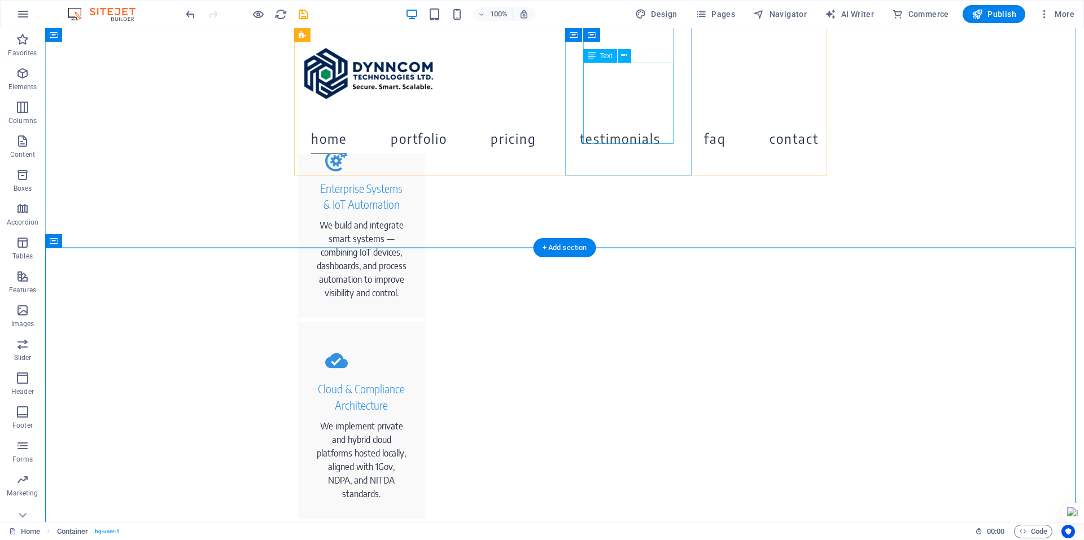
scroll to position [651, 0]
